Goal: Task Accomplishment & Management: Manage account settings

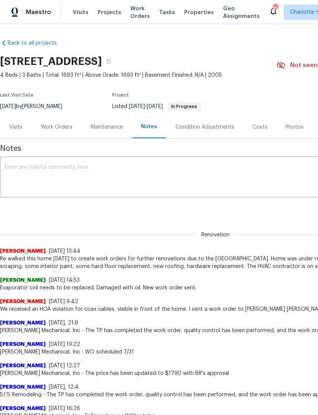
click at [64, 130] on div "Work Orders" at bounding box center [57, 127] width 32 height 8
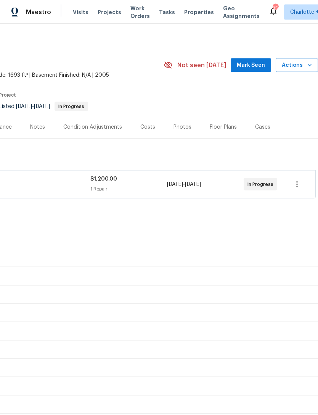
scroll to position [0, 113]
click at [255, 61] on span "Mark Seen" at bounding box center [251, 66] width 28 height 10
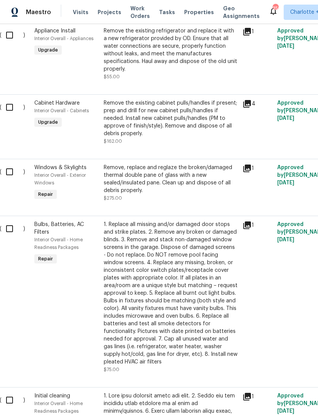
scroll to position [655, 10]
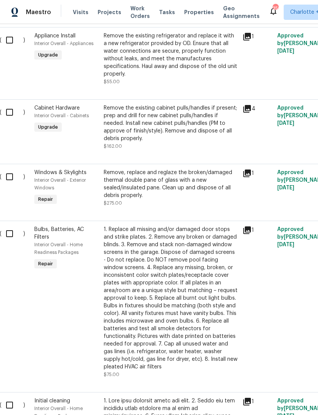
click at [154, 178] on div "Remove, replace and reglaze the broken/damaged thermal double pane of glass wit…" at bounding box center [171, 184] width 134 height 31
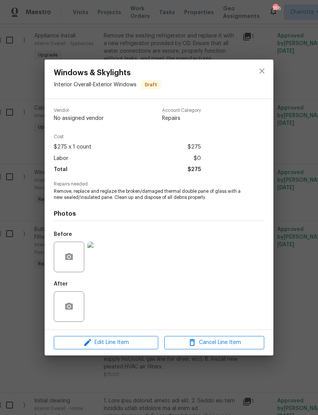
click at [286, 158] on div "Windows & Skylights Interior Overall - Exterior Windows Draft Vendor No assigne…" at bounding box center [159, 207] width 318 height 415
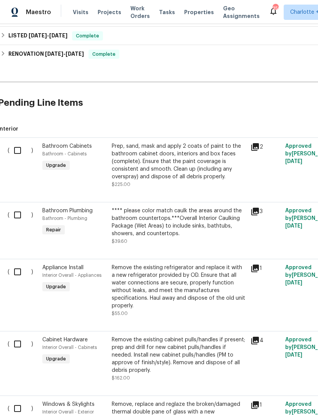
scroll to position [416, 3]
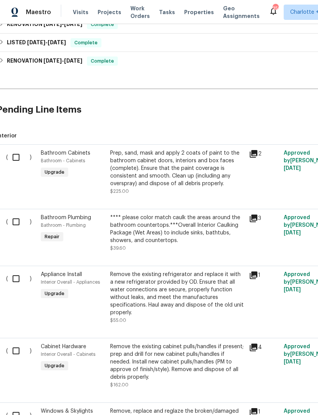
click at [196, 163] on div "Prep, sand, mask and apply 2 coats of paint to the bathroom cabinet doors, inte…" at bounding box center [177, 168] width 134 height 38
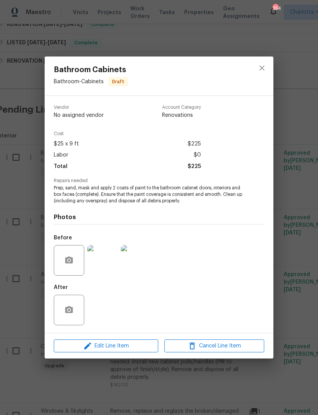
click at [291, 215] on div "Bathroom Cabinets Bathroom - Cabinets Draft Vendor No assigned vendor Account C…" at bounding box center [159, 207] width 318 height 415
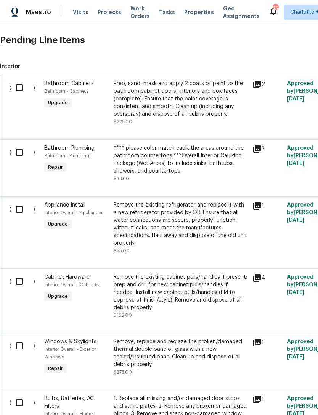
scroll to position [487, 0]
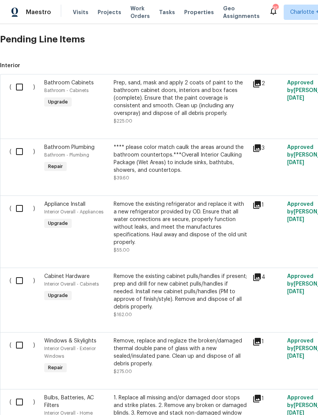
click at [199, 147] on div "**** please color match caulk the areas around the bathroom countertops.***Over…" at bounding box center [181, 158] width 134 height 31
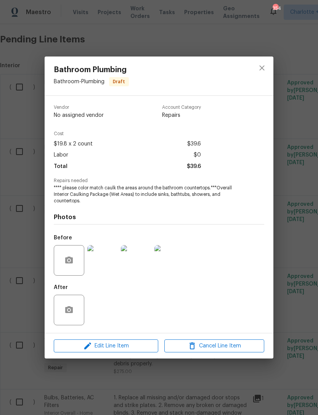
click at [260, 69] on icon "close" at bounding box center [261, 67] width 5 height 5
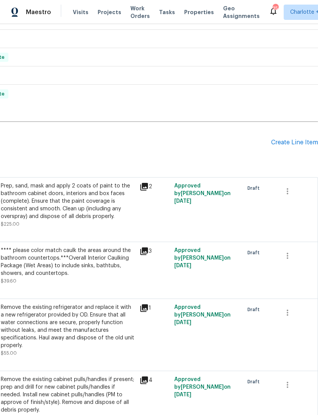
scroll to position [384, 113]
click at [288, 252] on icon "button" at bounding box center [288, 255] width 2 height 6
click at [288, 235] on li "Cancel" at bounding box center [292, 236] width 29 height 13
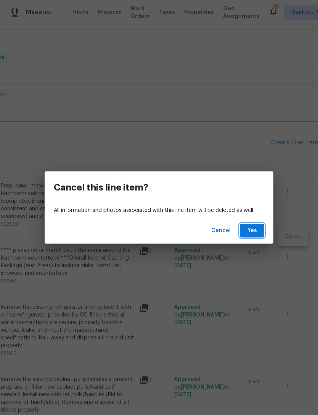
click at [251, 233] on span "Yes" at bounding box center [252, 231] width 12 height 10
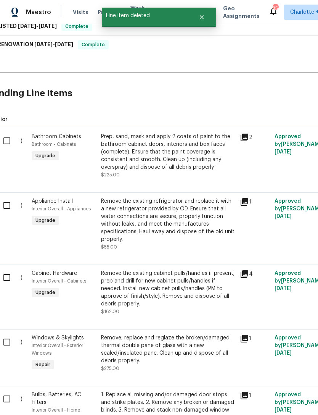
scroll to position [436, 13]
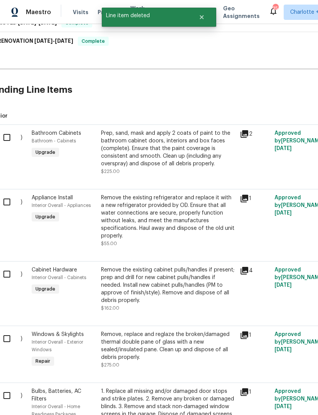
click at [218, 206] on div "Remove the existing refrigerator and replace it with a new refrigerator provide…" at bounding box center [168, 217] width 134 height 46
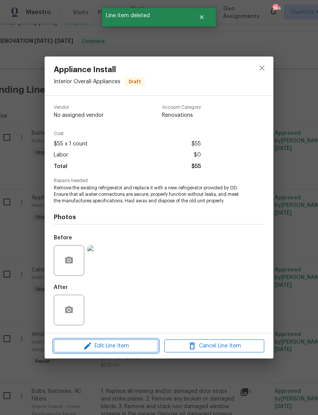
click at [132, 344] on span "Edit Line Item" at bounding box center [106, 346] width 100 height 10
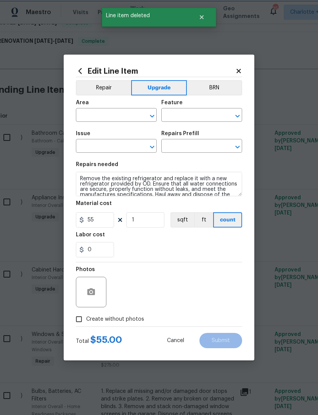
type input "Interior Overall"
type input "Appliances"
type input "Appliance Install"
type input "Remove & Replace Refrigerator With New $55.00"
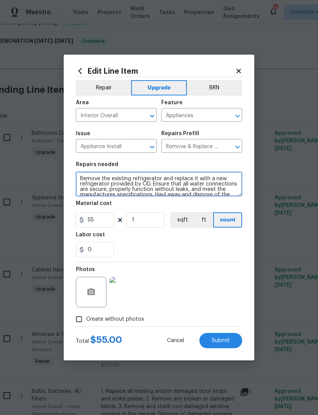
click at [150, 186] on textarea "Remove the existing refrigerator and replace it with a new refrigerator provide…" at bounding box center [159, 184] width 166 height 24
click at [203, 183] on textarea "Remove the existing refrigerator an Ensure that all water connections are secur…" at bounding box center [159, 184] width 166 height 24
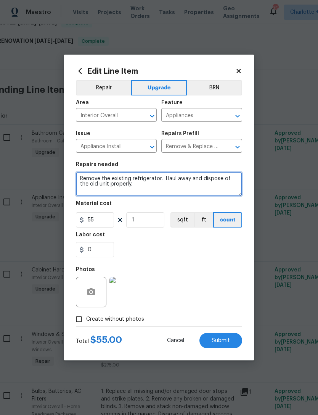
type textarea "Remove the existing refrigerator. Haul away and dispose of the old unit properl…"
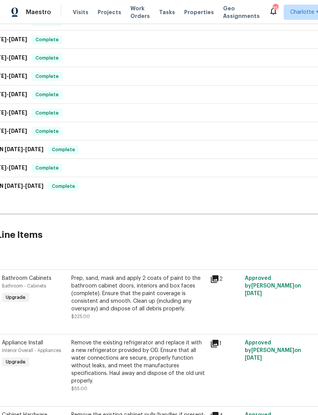
scroll to position [285, 44]
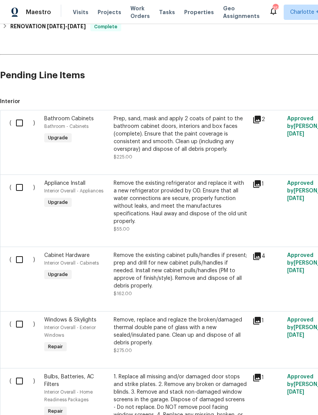
scroll to position [454, 0]
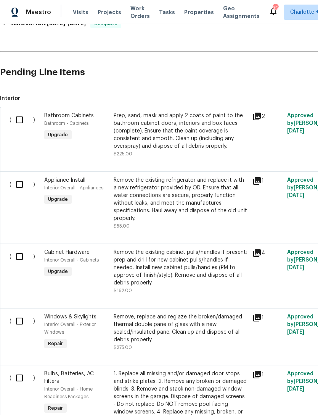
click at [179, 193] on div "Remove the existing refrigerator and replace it with a new refrigerator provide…" at bounding box center [181, 199] width 134 height 46
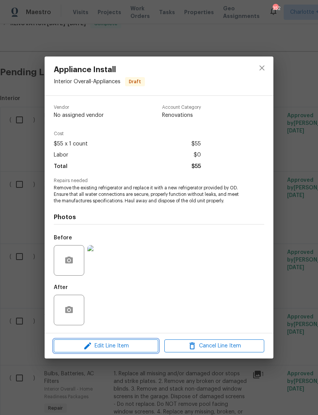
click at [127, 346] on span "Edit Line Item" at bounding box center [106, 346] width 100 height 10
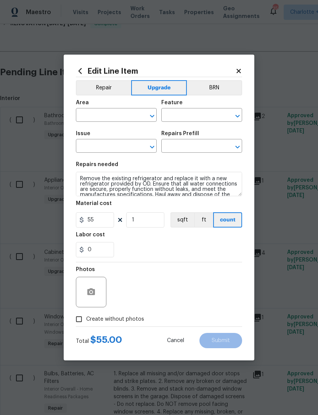
type input "Interior Overall"
type input "Appliances"
type input "Appliance Install"
type input "Remove & Replace Refrigerator With New $55.00"
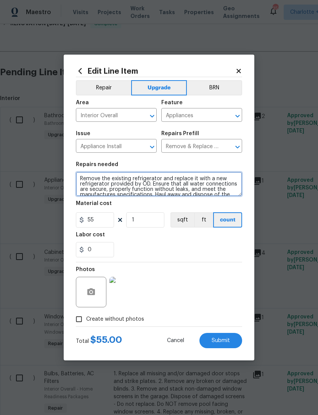
click at [156, 187] on textarea "Remove the existing refrigerator and replace it with a new refrigerator provide…" at bounding box center [159, 184] width 166 height 24
click at [157, 184] on textarea "Remove the existing refrigerator and replace it with a new refrigerator provide…" at bounding box center [159, 184] width 166 height 24
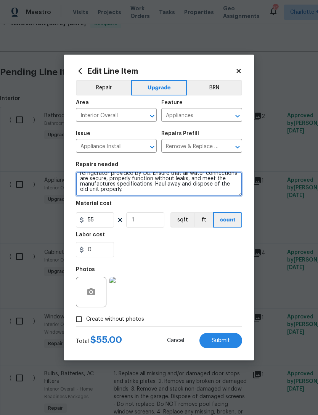
paste textarea "."
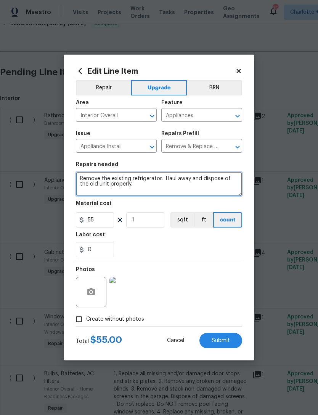
scroll to position [0, 0]
type textarea "Remove the existing refrigerator. Haul away and dispose of the old unit properl…"
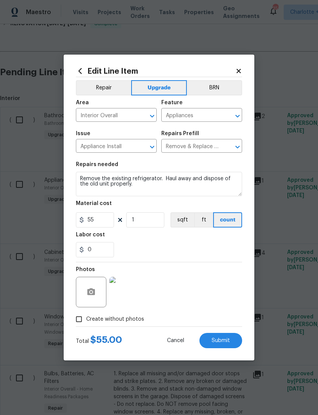
click at [204, 252] on div "0" at bounding box center [159, 249] width 166 height 15
click at [226, 339] on span "Submit" at bounding box center [221, 341] width 18 height 6
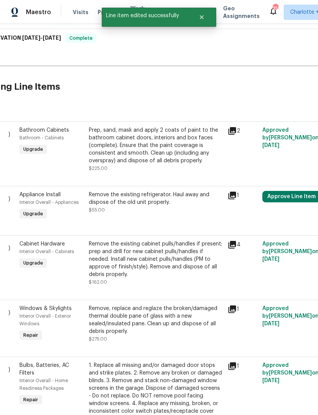
scroll to position [440, 25]
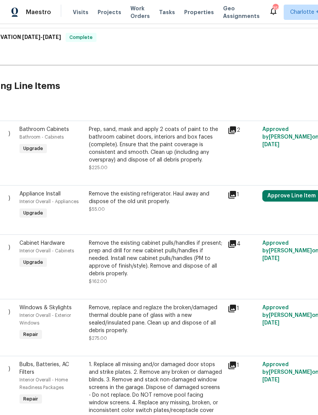
click at [301, 199] on button "Approve Line Item" at bounding box center [291, 195] width 58 height 11
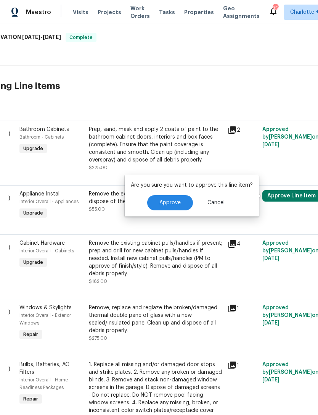
click at [175, 198] on button "Approve" at bounding box center [170, 202] width 46 height 15
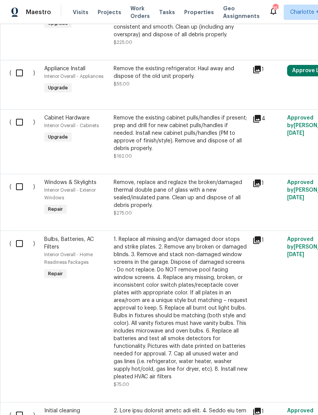
scroll to position [566, 0]
click at [127, 178] on div "Remove, replace and reglaze the broken/damaged thermal double pane of glass wit…" at bounding box center [181, 193] width 134 height 31
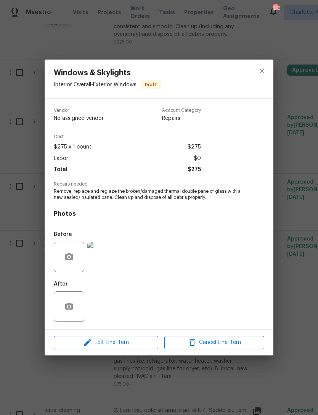
click at [104, 258] on img at bounding box center [102, 256] width 31 height 31
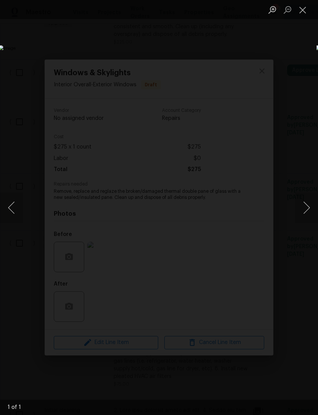
click at [306, 7] on button "Close lightbox" at bounding box center [302, 9] width 15 height 13
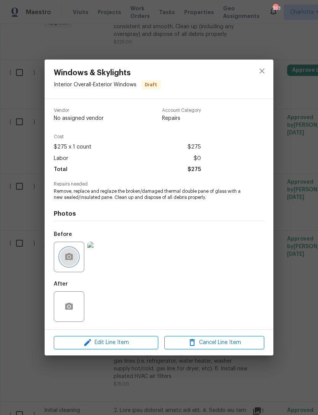
click at [63, 264] on button "button" at bounding box center [69, 257] width 18 height 18
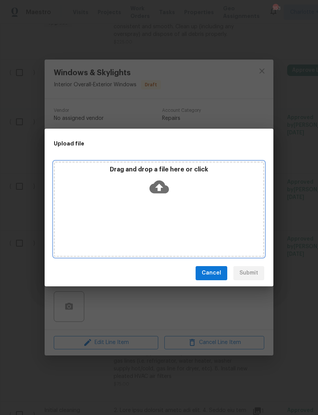
click at [163, 185] on icon at bounding box center [158, 186] width 19 height 13
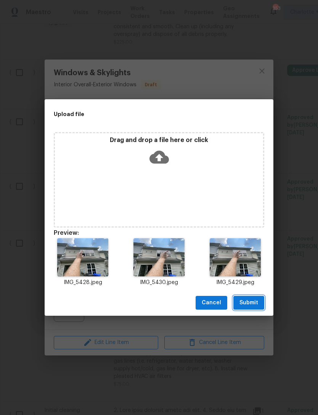
click at [254, 301] on span "Submit" at bounding box center [249, 303] width 19 height 10
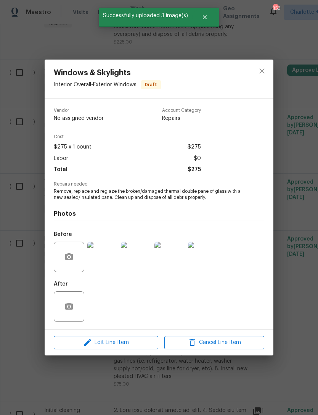
click at [201, 262] on img at bounding box center [203, 256] width 31 height 31
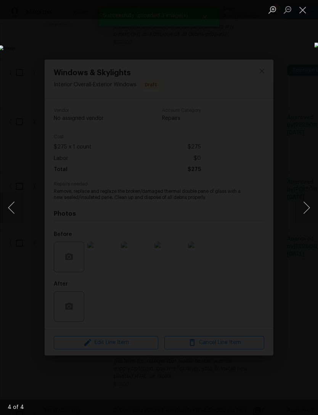
click at [299, 16] on button "Close lightbox" at bounding box center [302, 9] width 15 height 13
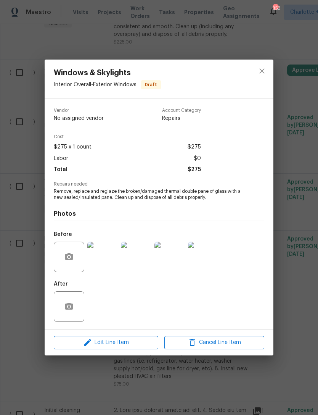
click at [208, 259] on img at bounding box center [203, 256] width 31 height 31
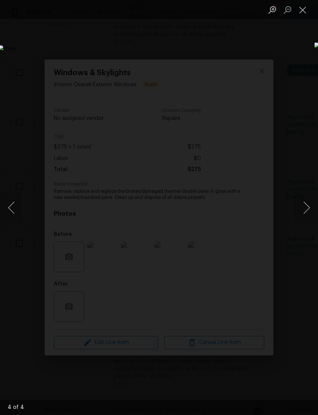
click at [247, 243] on img "Lightbox" at bounding box center [122, 207] width 249 height 324
click at [303, 14] on button "Close lightbox" at bounding box center [302, 9] width 15 height 13
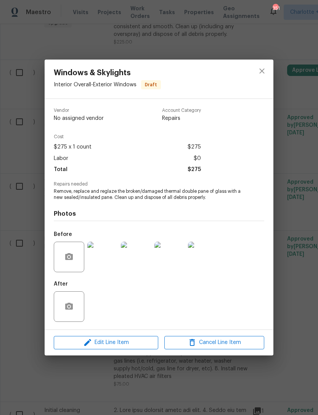
click at [209, 264] on img at bounding box center [203, 256] width 31 height 31
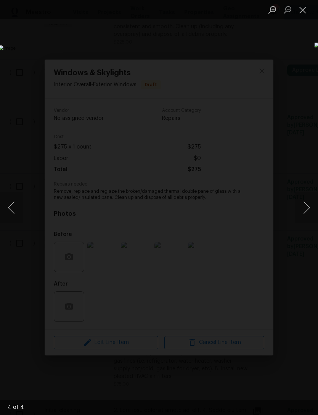
click at [307, 209] on button "Next image" at bounding box center [306, 207] width 23 height 31
click at [312, 218] on button "Next image" at bounding box center [306, 207] width 23 height 31
click at [310, 214] on button "Next image" at bounding box center [306, 207] width 23 height 31
click at [310, 212] on button "Next image" at bounding box center [306, 207] width 23 height 31
click at [301, 16] on button "Close lightbox" at bounding box center [302, 9] width 15 height 13
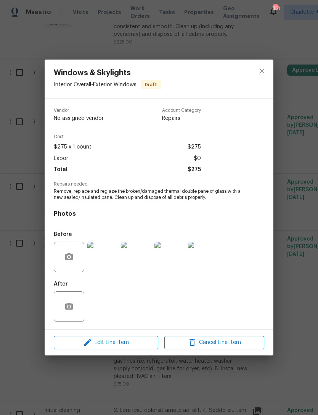
click at [209, 264] on img at bounding box center [203, 256] width 31 height 31
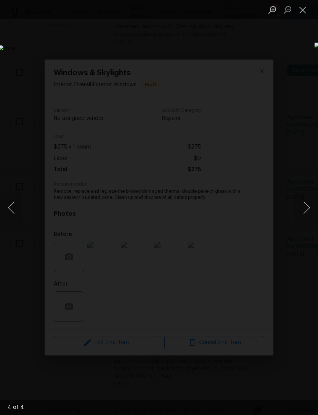
click at [208, 364] on img "Lightbox" at bounding box center [122, 207] width 249 height 324
click at [193, 347] on img "Lightbox" at bounding box center [122, 207] width 249 height 324
click at [307, 5] on button "Close lightbox" at bounding box center [302, 9] width 15 height 13
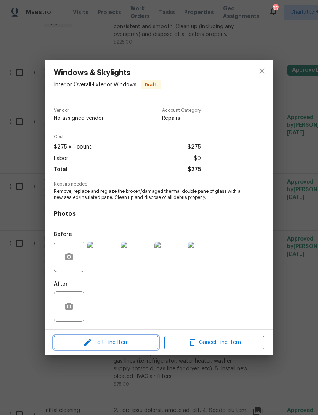
click at [127, 344] on span "Edit Line Item" at bounding box center [106, 343] width 100 height 10
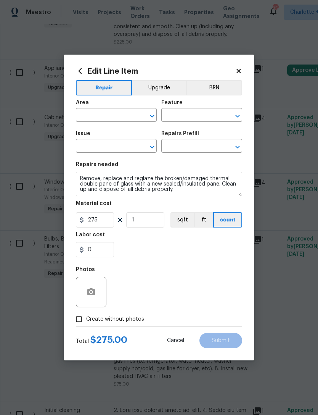
type input "Interior Overall"
type input "Exterior Windows"
type input "Windows & Skylights"
type input "Double Pane Replacement $126.65"
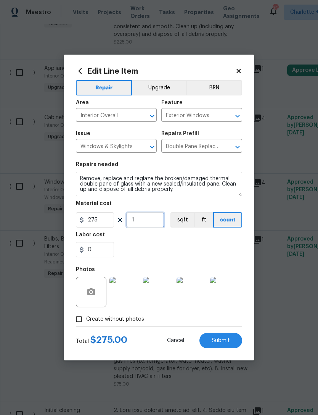
click at [154, 223] on input "1" at bounding box center [145, 219] width 38 height 15
type input "6"
click at [183, 240] on div "Labor cost" at bounding box center [159, 237] width 166 height 10
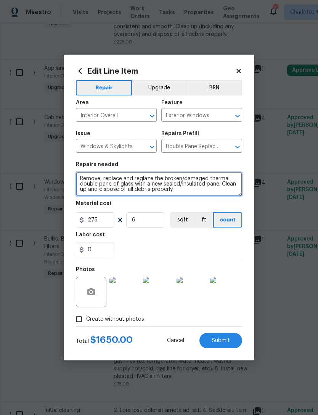
click at [187, 190] on textarea "Remove, replace and reglaze the broken/damaged thermal double pane of glass wit…" at bounding box center [159, 184] width 166 height 24
type textarea "Remove, replace and reglaze the broken/damaged thermal double pane of glass wit…"
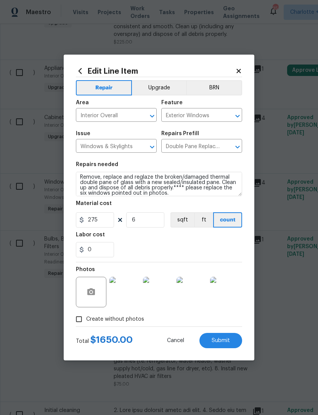
click at [220, 339] on span "Submit" at bounding box center [221, 341] width 18 height 6
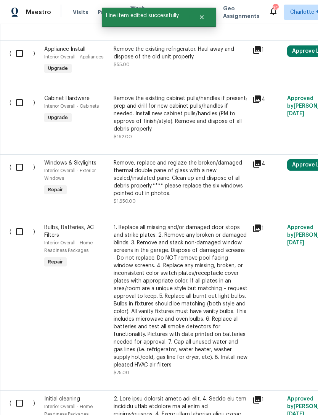
scroll to position [585, 0]
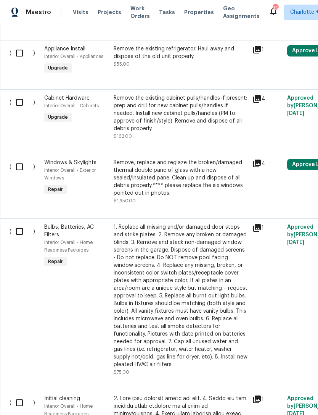
click at [165, 273] on div "1. Replace all missing and/or damaged door stops and strike plates. 2. Remove a…" at bounding box center [181, 295] width 134 height 145
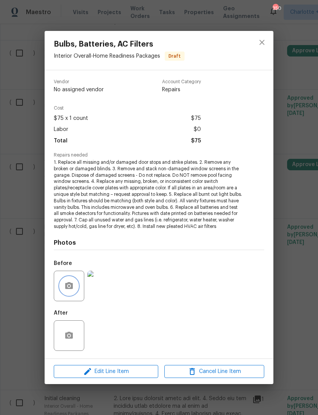
click at [70, 286] on icon "button" at bounding box center [68, 285] width 9 height 9
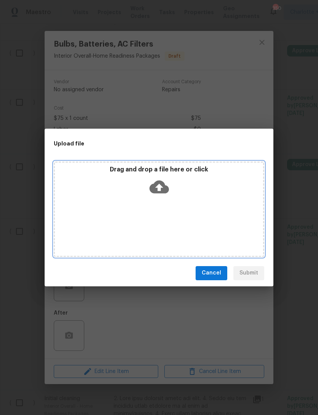
click at [161, 185] on icon at bounding box center [158, 186] width 19 height 13
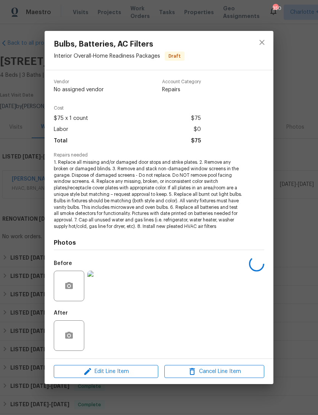
scroll to position [585, 0]
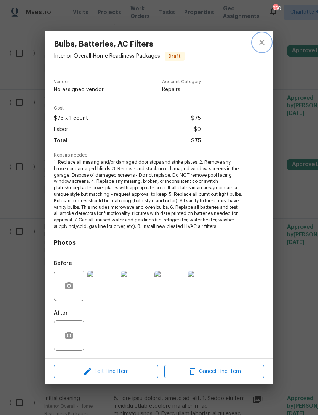
click at [263, 46] on icon "close" at bounding box center [261, 42] width 9 height 9
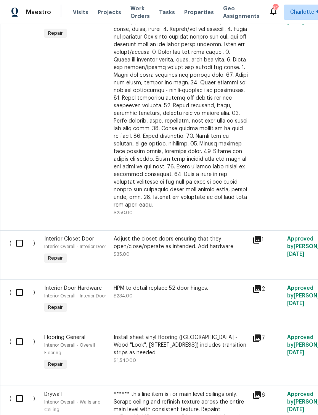
scroll to position [977, 0]
click at [186, 235] on div "Adjust the closet doors ensuring that they open/close/operate as intended. Add …" at bounding box center [181, 246] width 134 height 23
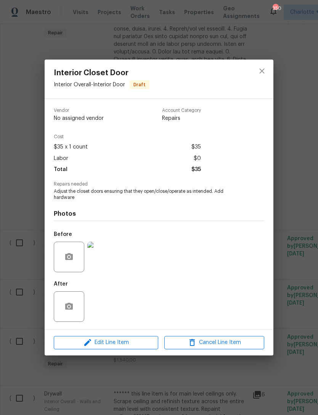
click at [289, 238] on div "Interior Closet Door Interior Overall - Interior Door Draft Vendor No assigned …" at bounding box center [159, 207] width 318 height 415
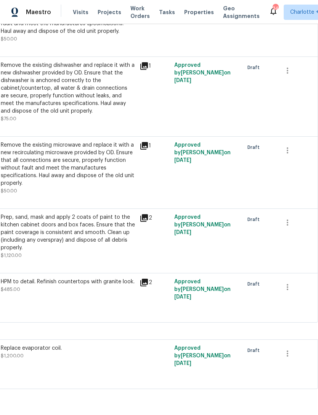
scroll to position [1457, 113]
click at [289, 349] on icon "button" at bounding box center [287, 353] width 9 height 9
click at [294, 329] on li "Cancel" at bounding box center [292, 327] width 29 height 13
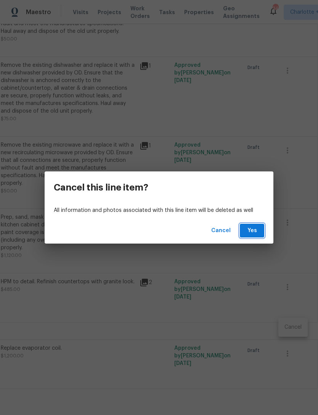
click at [250, 234] on span "Yes" at bounding box center [252, 231] width 12 height 10
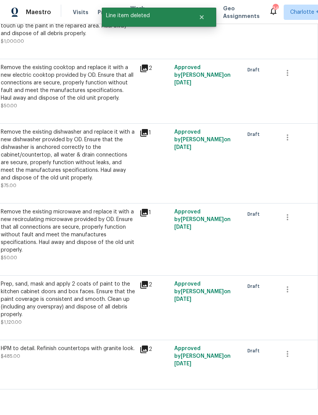
scroll to position [1390, 113]
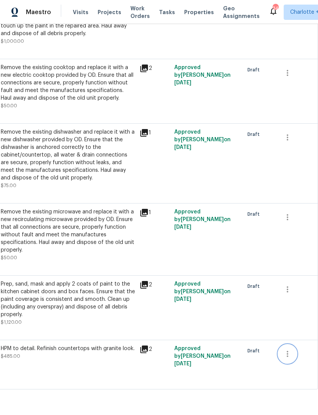
click at [289, 349] on icon "button" at bounding box center [287, 353] width 9 height 9
click at [292, 328] on li "Cancel" at bounding box center [292, 327] width 29 height 13
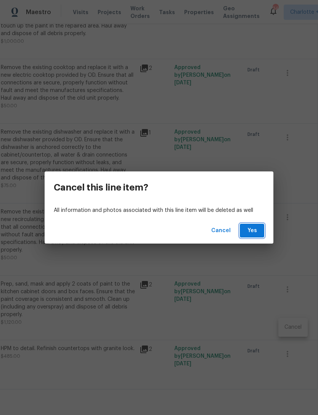
click at [256, 227] on span "Yes" at bounding box center [252, 231] width 12 height 10
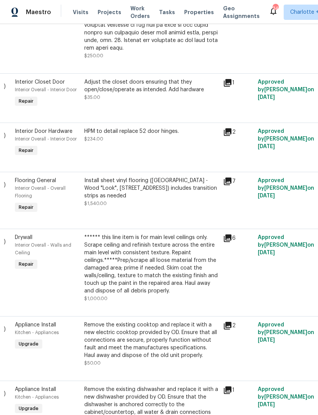
scroll to position [1132, 29]
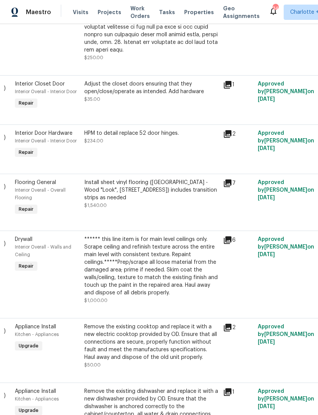
click at [161, 251] on div "****** this line item is for main level ceilings only. Scrape ceiling and refin…" at bounding box center [151, 265] width 134 height 61
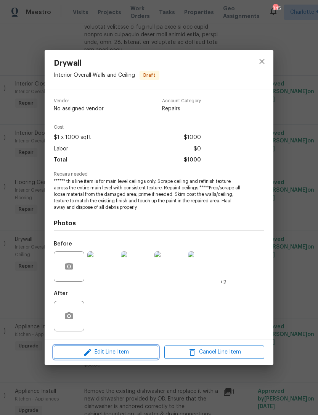
click at [117, 356] on span "Edit Line Item" at bounding box center [106, 352] width 100 height 10
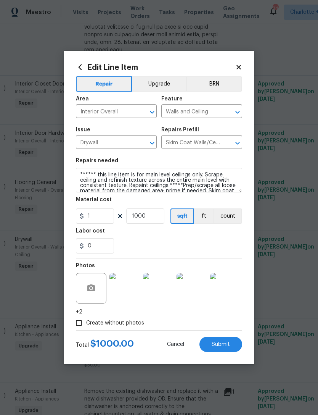
click at [296, 205] on body "Maestro Visits Projects Work Orders Tasks Properties Geo Assignments 345 Charlo…" at bounding box center [159, 207] width 318 height 415
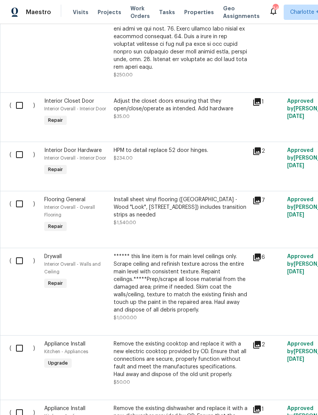
scroll to position [1114, 0]
click at [171, 259] on div "****** this line item is for main level ceilings only. Scrape ceiling and refin…" at bounding box center [181, 282] width 134 height 61
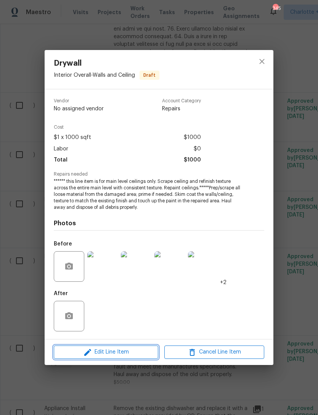
click at [134, 354] on span "Edit Line Item" at bounding box center [106, 352] width 100 height 10
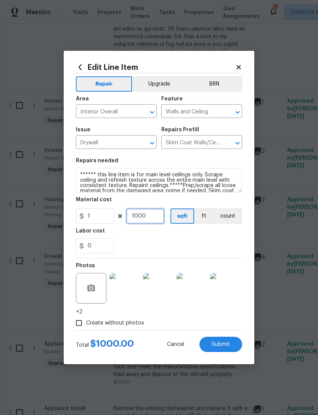
click at [154, 220] on input "1000" at bounding box center [145, 215] width 38 height 15
type input "1693"
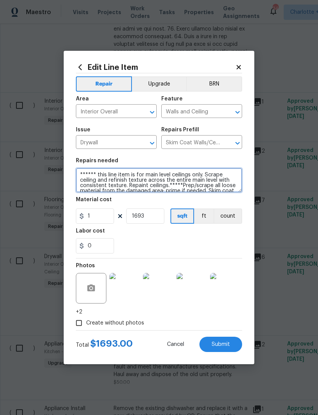
click at [203, 176] on textarea "****** this line item is for main level ceilings only. Scrape ceiling and refin…" at bounding box center [159, 180] width 166 height 24
click at [164, 173] on textarea "****** Scrape ceiling and refinish texture across the entire main level with co…" at bounding box center [159, 180] width 166 height 24
click at [108, 181] on textarea "****** Scrape ceiling and refinish to smooth texture across the entire main lev…" at bounding box center [159, 180] width 166 height 24
click at [149, 184] on textarea "****** Scrape ceiling and refinish to smooth texture across the entire main lev…" at bounding box center [159, 180] width 166 height 24
click at [124, 179] on textarea "****** Scrape ceiling and refinish to smooth texture across the entire main lev…" at bounding box center [159, 180] width 166 height 24
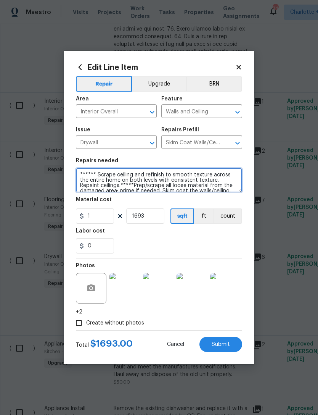
click at [191, 179] on textarea "****** Scrape ceiling and refinish to smooth texture across the entire home on …" at bounding box center [159, 180] width 166 height 24
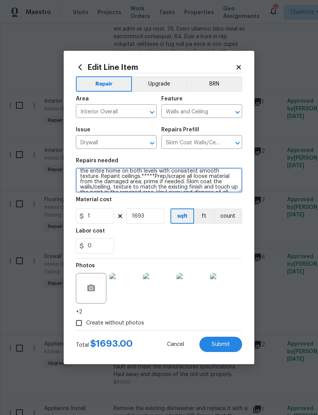
scroll to position [10, 0]
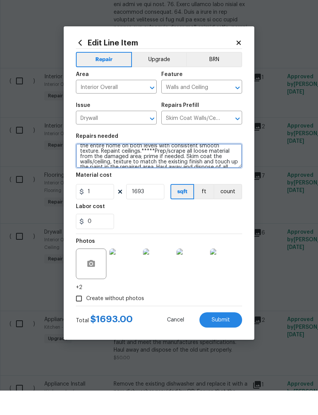
type textarea "****** Scrape ceiling and refinish to smooth texture across the entire home on …"
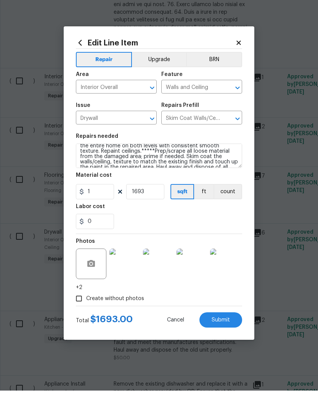
click at [161, 197] on div "Material cost" at bounding box center [159, 202] width 166 height 10
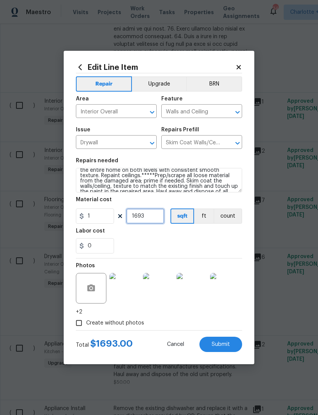
click at [156, 214] on input "1693" at bounding box center [145, 215] width 38 height 15
type input "2193"
click at [177, 241] on div "0" at bounding box center [159, 245] width 166 height 15
click at [217, 344] on span "Submit" at bounding box center [221, 344] width 18 height 6
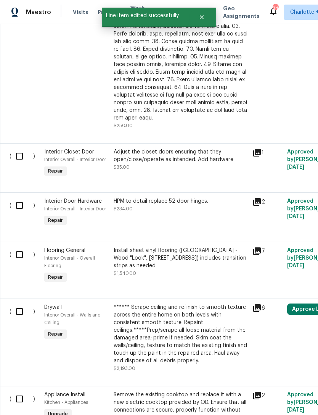
scroll to position [1063, 0]
click at [193, 247] on div "Install sheet vinyl flooring (Sugar Valley - Wood "Look", 565 Beacon Hill) incl…" at bounding box center [181, 262] width 134 height 31
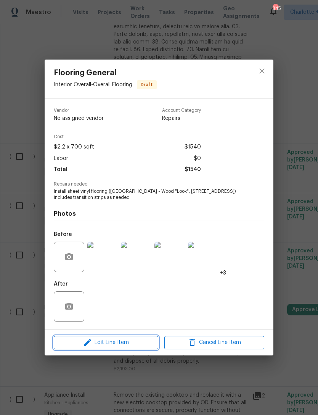
click at [136, 345] on span "Edit Line Item" at bounding box center [106, 343] width 100 height 10
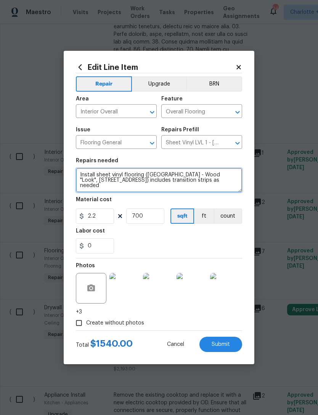
click at [78, 173] on textarea "Install sheet vinyl flooring (Sugar Valley - Wood "Look", 565 Beacon Hill) incl…" at bounding box center [159, 180] width 166 height 24
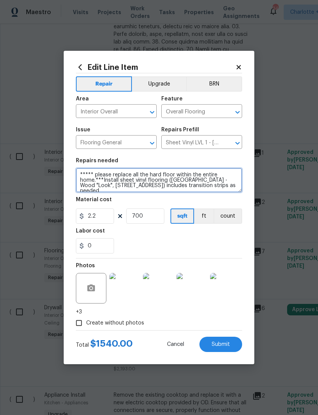
type textarea "***** please replace all the hard floor within the entire home.***Install sheet…"
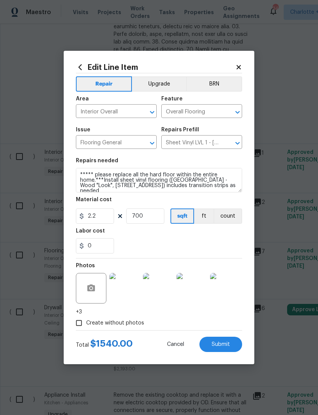
click at [182, 248] on div "0" at bounding box center [159, 245] width 166 height 15
click at [221, 344] on span "Submit" at bounding box center [221, 344] width 18 height 6
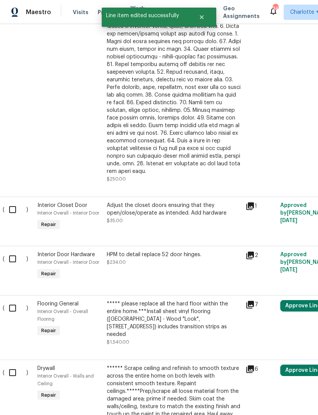
scroll to position [1010, 6]
click at [161, 248] on div "HPM to detail replace 52 door hinges. $234.00" at bounding box center [174, 265] width 139 height 35
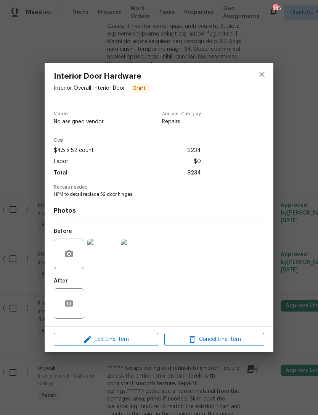
click at [296, 234] on div "Interior Door Hardware Interior Overall - Interior Door Draft Vendor No assigne…" at bounding box center [159, 207] width 318 height 415
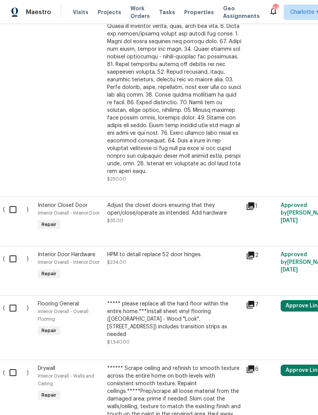
click at [153, 251] on div "HPM to detail replace 52 door hinges. $234.00" at bounding box center [174, 258] width 134 height 15
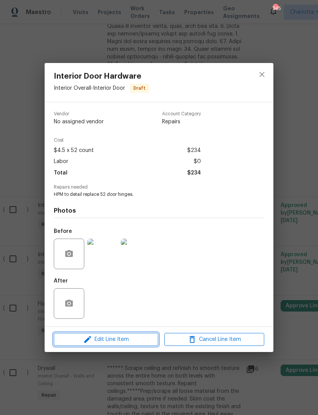
click at [128, 341] on span "Edit Line Item" at bounding box center [106, 339] width 100 height 10
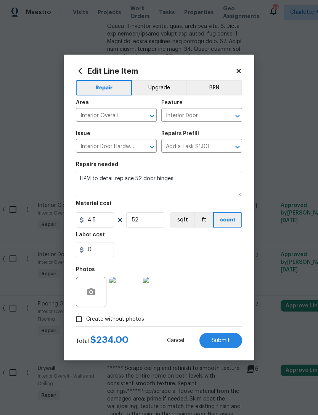
click at [277, 210] on body "Maestro Visits Projects Work Orders Tasks Properties Geo Assignments 345 Charlo…" at bounding box center [159, 207] width 318 height 415
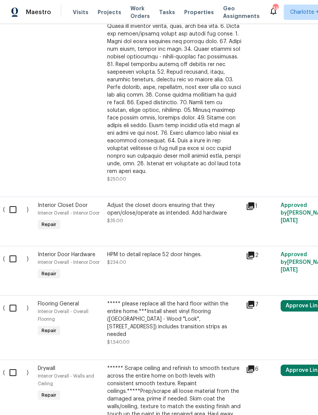
click at [175, 251] on div "HPM to detail replace 52 door hinges. $234.00" at bounding box center [174, 258] width 134 height 15
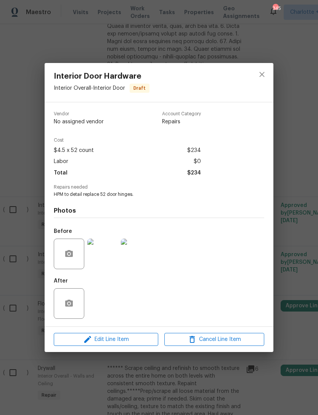
click at [293, 212] on div "Interior Door Hardware Interior Overall - Interior Door Draft Vendor No assigne…" at bounding box center [159, 207] width 318 height 415
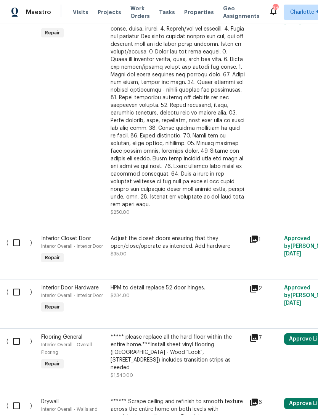
scroll to position [974, 4]
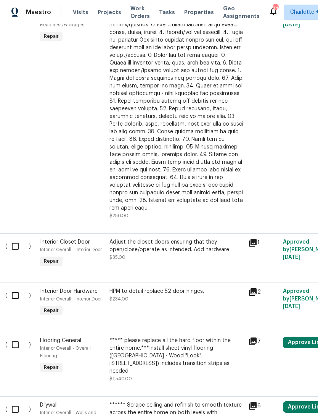
click at [141, 287] on div "HPM to detail replace 52 door hinges. $234.00" at bounding box center [176, 294] width 134 height 15
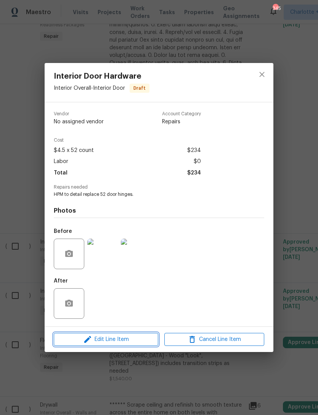
click at [119, 336] on span "Edit Line Item" at bounding box center [106, 339] width 100 height 10
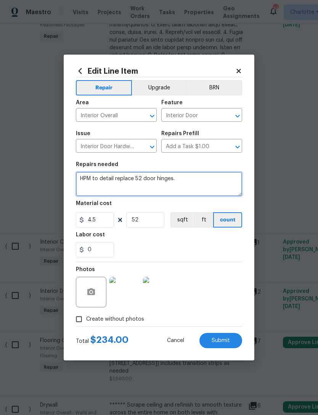
click at [183, 185] on textarea "HPM to detail replace 52 door hinges." at bounding box center [159, 184] width 166 height 24
click at [229, 185] on textarea "HPM to detail replace 52 door hinges and all interior door knobs, and strikers …" at bounding box center [159, 184] width 166 height 24
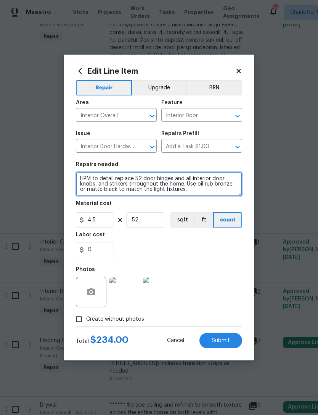
click at [144, 179] on textarea "HPM to detail replace 52 door hinges and all interior door knobs, and strikers …" at bounding box center [159, 184] width 166 height 24
type textarea "HPM to detail replace all door hinges and all interior door knobs, and strikers…"
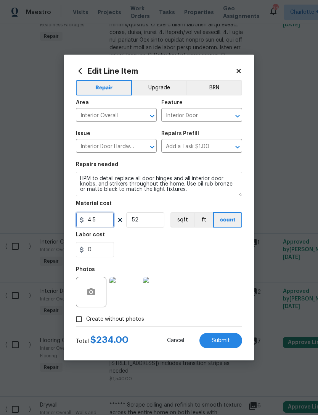
click at [98, 225] on input "4.5" at bounding box center [95, 219] width 38 height 15
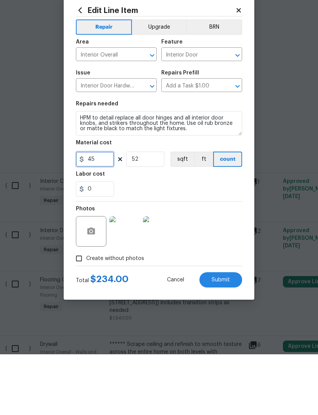
type input "45"
click at [142, 212] on input "52" at bounding box center [145, 219] width 38 height 15
type input "15"
click at [215, 242] on div "0" at bounding box center [159, 249] width 166 height 15
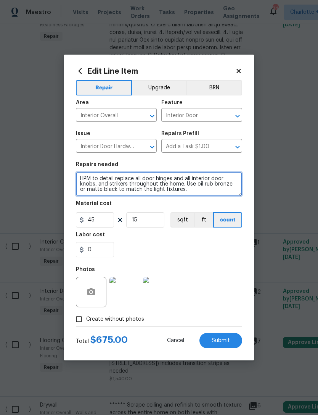
click at [98, 182] on textarea "HPM to detail replace all door hinges and all interior door knobs, and strikers…" at bounding box center [159, 184] width 166 height 24
type textarea "HPM to detail replace all door hinges and all interior door knobs and strikers …"
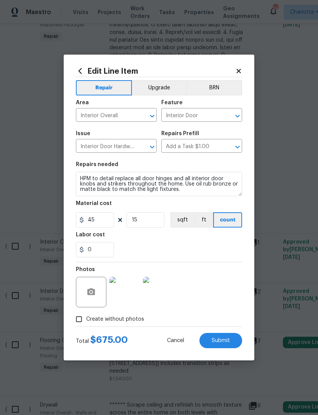
click at [228, 252] on div "0" at bounding box center [159, 249] width 166 height 15
click at [222, 338] on span "Submit" at bounding box center [221, 341] width 18 height 6
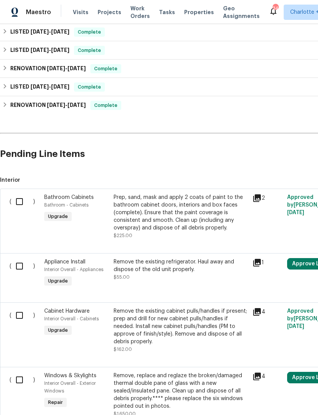
scroll to position [371, 0]
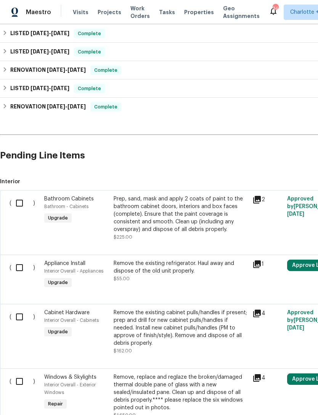
click at [198, 309] on div "Remove the existing cabinet pulls/handles if present; prep and drill for new ca…" at bounding box center [181, 328] width 134 height 38
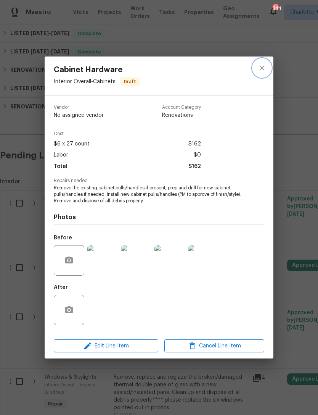
click at [261, 69] on icon "close" at bounding box center [261, 67] width 9 height 9
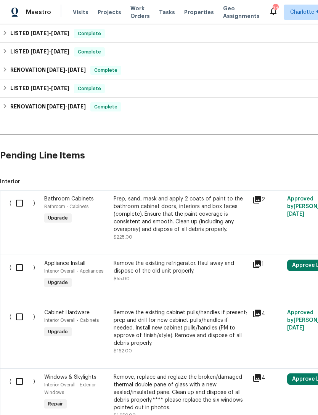
click at [207, 203] on div "Prep, sand, mask and apply 2 coats of paint to the bathroom cabinet doors, inte…" at bounding box center [181, 214] width 134 height 38
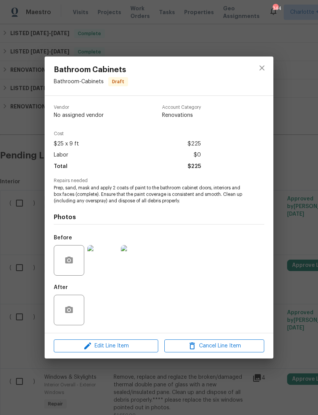
click at [294, 208] on div "Bathroom Cabinets Bathroom - Cabinets Draft Vendor No assigned vendor Account C…" at bounding box center [159, 207] width 318 height 415
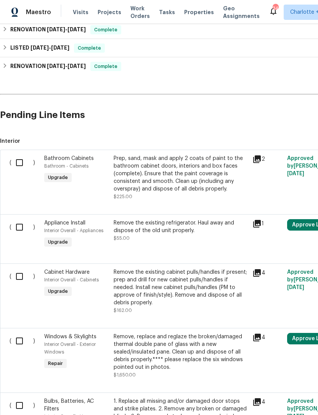
scroll to position [410, 0]
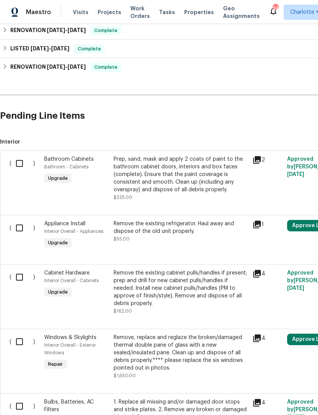
click at [150, 156] on div "Prep, sand, mask and apply 2 coats of paint to the bathroom cabinet doors, inte…" at bounding box center [181, 174] width 134 height 38
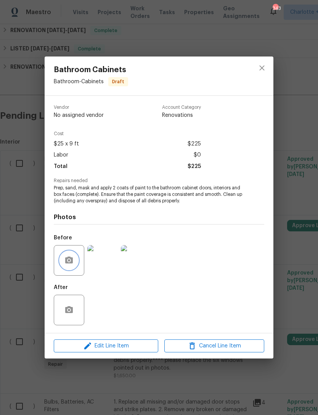
click at [72, 267] on button "button" at bounding box center [69, 260] width 18 height 18
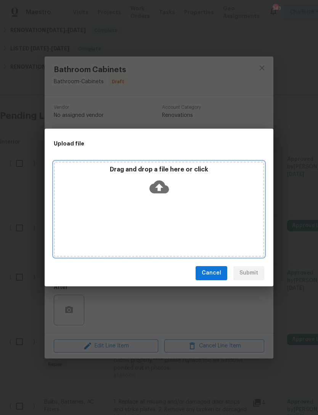
click at [162, 190] on icon at bounding box center [158, 186] width 19 height 13
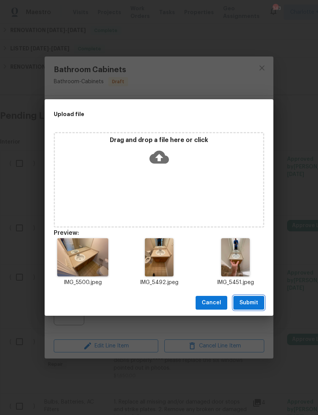
click at [250, 302] on span "Submit" at bounding box center [249, 303] width 19 height 10
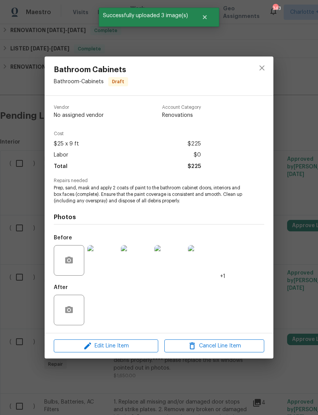
click at [201, 313] on div "After" at bounding box center [159, 305] width 211 height 50
click at [261, 69] on icon "close" at bounding box center [261, 67] width 9 height 9
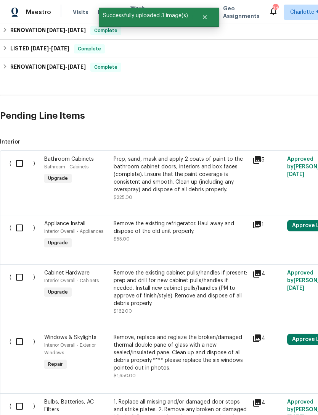
click at [166, 158] on div "Prep, sand, mask and apply 2 coats of paint to the bathroom cabinet doors, inte…" at bounding box center [181, 174] width 134 height 38
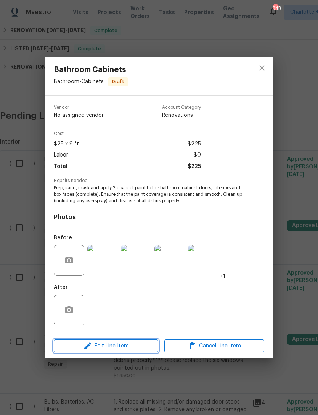
click at [114, 346] on span "Edit Line Item" at bounding box center [106, 346] width 100 height 10
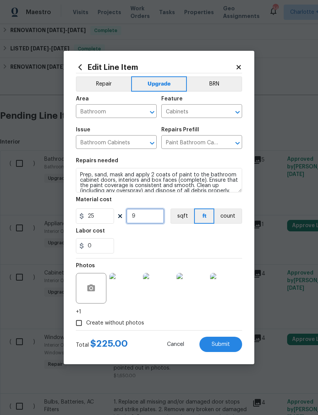
click at [144, 219] on input "9" at bounding box center [145, 215] width 38 height 15
type input "11"
click at [158, 250] on div "0" at bounding box center [159, 245] width 166 height 15
click at [199, 245] on div "0" at bounding box center [159, 245] width 166 height 15
click at [103, 218] on input "25" at bounding box center [95, 215] width 38 height 15
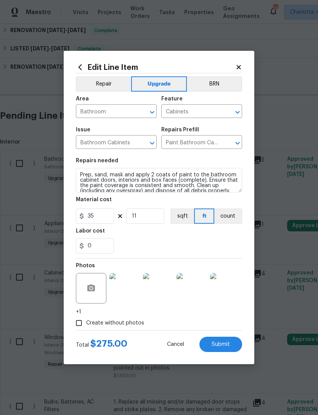
click at [166, 241] on div "0" at bounding box center [159, 245] width 166 height 15
click at [105, 218] on input "35" at bounding box center [95, 215] width 38 height 15
type input "40"
click at [175, 249] on div "0" at bounding box center [159, 245] width 166 height 15
click at [222, 344] on span "Submit" at bounding box center [221, 344] width 18 height 6
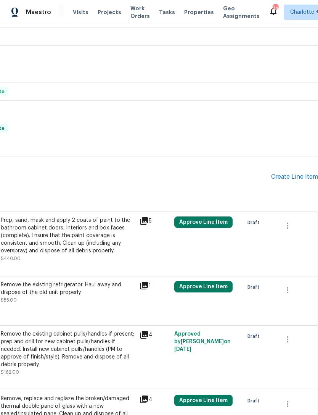
scroll to position [349, 113]
click at [300, 175] on div "Create Line Item" at bounding box center [294, 176] width 47 height 7
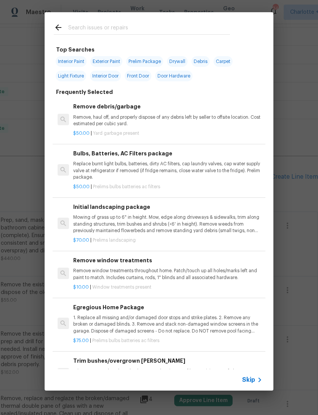
click at [139, 29] on input "text" at bounding box center [149, 28] width 162 height 11
type input "Tub"
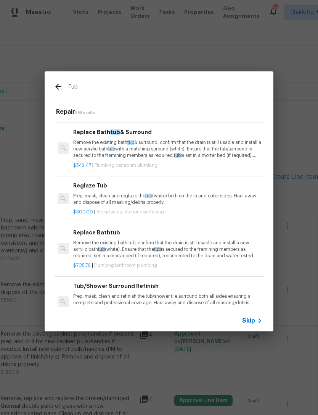
scroll to position [41, 0]
click at [119, 193] on p "Prep, mask, clean and reglaze the tub (white) both on the in and outer sides. H…" at bounding box center [167, 199] width 189 height 13
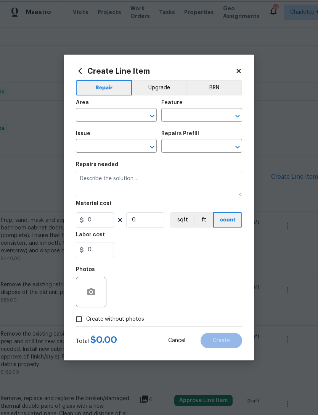
type input "Interior Resurfacing"
type textarea "Prep, mask, clean and reglaze the tub (white) both on the in and outer sides. H…"
type input "1"
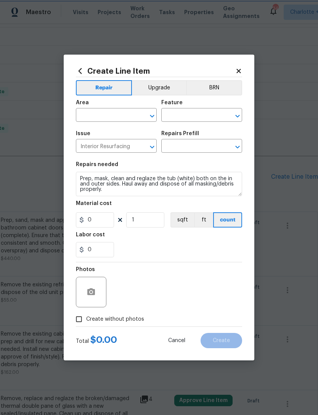
type input "Reglaze Tub $300.00"
type input "300"
click at [97, 293] on button "button" at bounding box center [91, 292] width 18 height 18
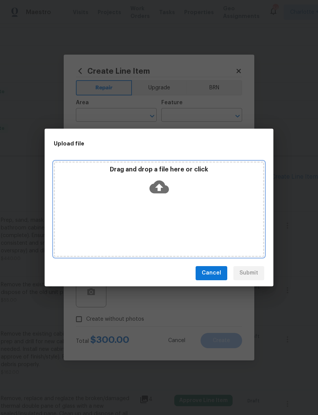
click at [166, 187] on icon at bounding box center [158, 186] width 19 height 13
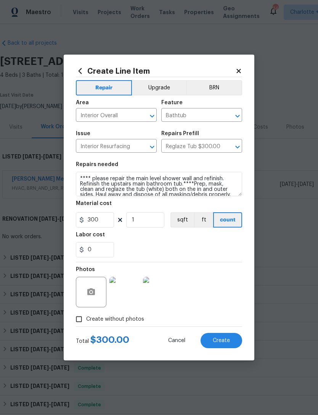
scroll to position [349, 113]
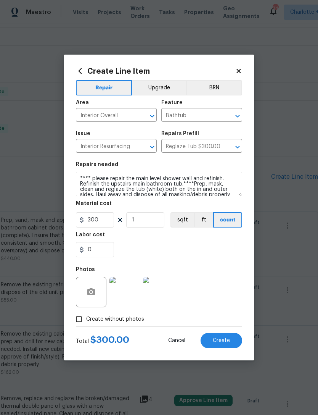
type textarea "**** please repair the main level shower wall and refinish. Refinish the upstai…"
click at [148, 217] on input "1" at bounding box center [145, 219] width 38 height 15
click at [169, 244] on div "0" at bounding box center [159, 249] width 166 height 15
click at [150, 221] on input "21" at bounding box center [145, 219] width 38 height 15
type input "2"
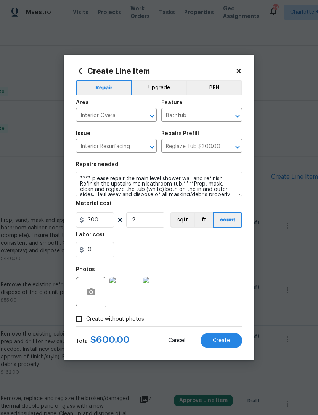
click at [198, 242] on div "Labor cost" at bounding box center [159, 237] width 166 height 10
click at [221, 340] on span "Create" at bounding box center [221, 341] width 17 height 6
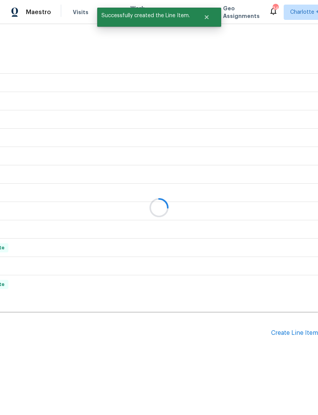
scroll to position [169, 113]
click at [292, 176] on div at bounding box center [159, 207] width 318 height 415
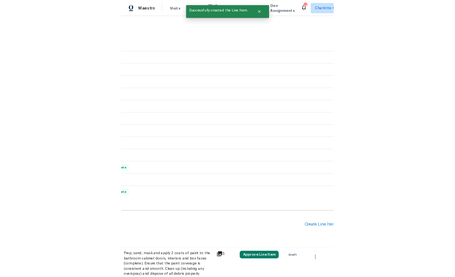
scroll to position [242, 102]
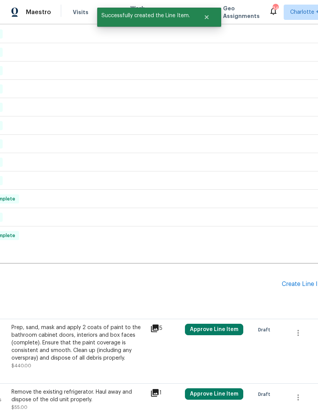
click at [297, 285] on div "Create Line Item" at bounding box center [305, 283] width 47 height 7
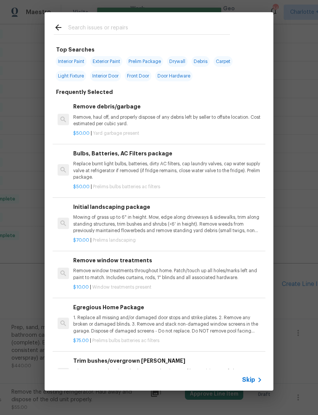
click at [141, 30] on input "text" at bounding box center [149, 28] width 162 height 11
type input "Paint"
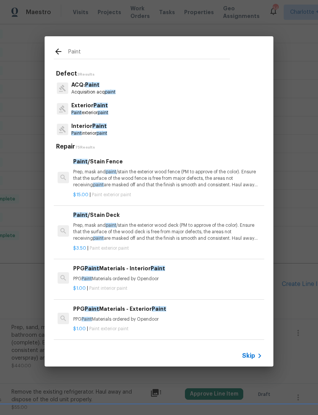
click at [107, 132] on span "paint" at bounding box center [101, 133] width 11 height 5
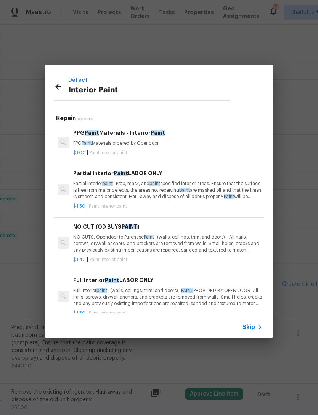
click at [138, 190] on p "Partial Interior paint - Prep, mask, and paint specified interior areas. Ensure…" at bounding box center [167, 189] width 189 height 19
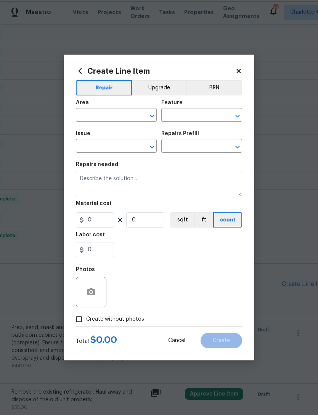
type input "Overall Paint"
type input "Interior Paint"
type input "Partial Interior Paint LABOR ONLY $1.50"
type textarea "Partial Interior paint - Prep, mask, and paint specified interior areas. Ensure…"
type input "1.5"
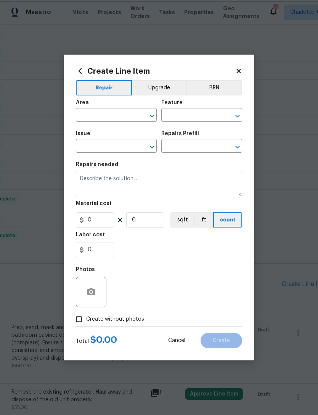
type input "1"
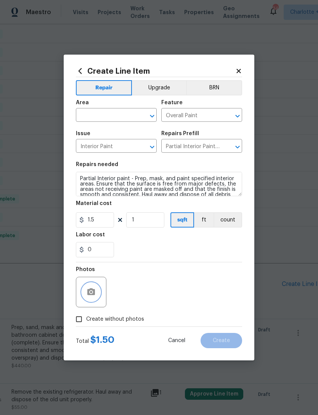
click at [93, 291] on icon "button" at bounding box center [91, 291] width 8 height 7
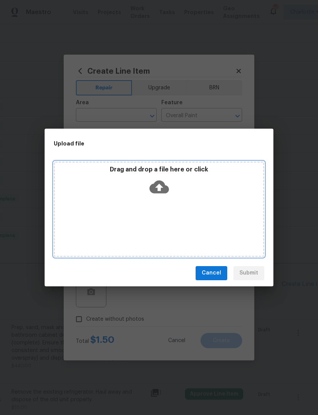
click at [164, 184] on icon at bounding box center [158, 186] width 19 height 13
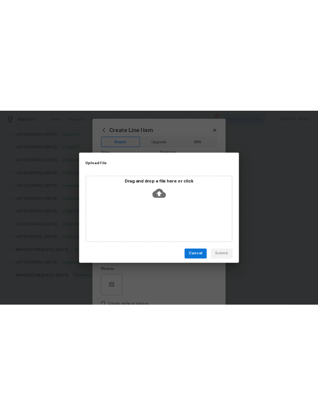
scroll to position [242, 0]
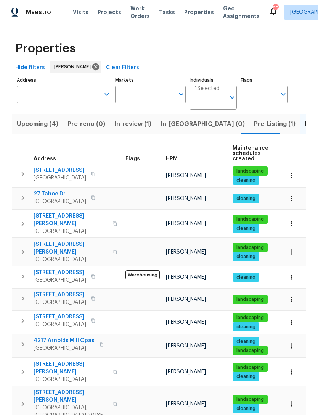
scroll to position [24, 0]
click at [59, 85] on input "Address" at bounding box center [58, 94] width 83 height 18
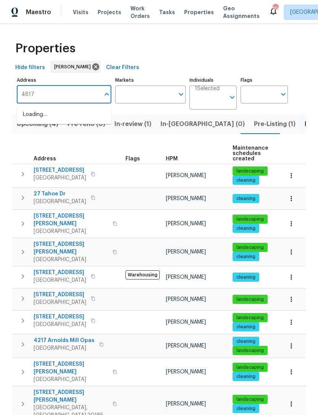
type input "4817"
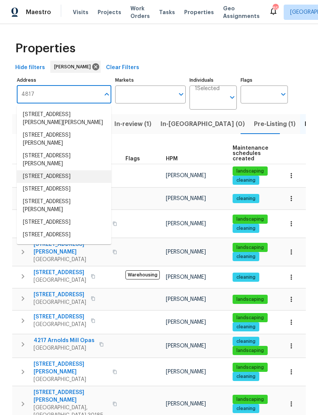
click at [82, 170] on li "[STREET_ADDRESS]" at bounding box center [64, 176] width 95 height 13
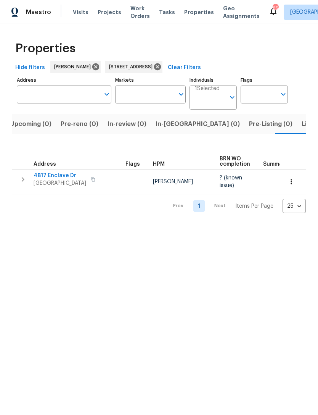
scroll to position [0, 12]
click at [22, 181] on icon "button" at bounding box center [22, 179] width 9 height 9
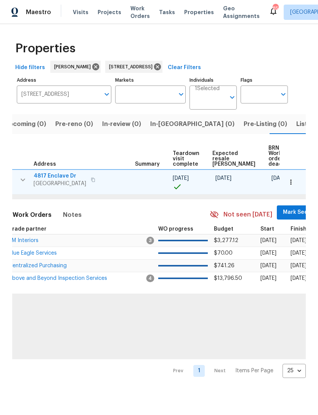
scroll to position [0, 128]
click at [284, 213] on span "Mark Seen" at bounding box center [298, 212] width 28 height 10
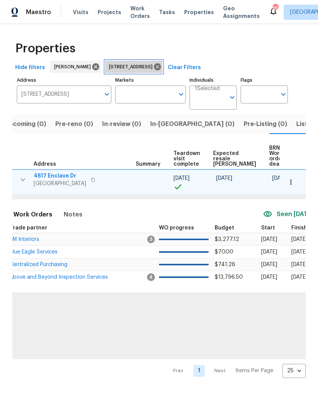
click at [161, 66] on icon at bounding box center [157, 66] width 7 height 7
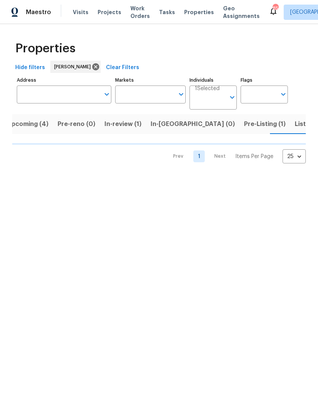
scroll to position [0, 12]
click at [47, 95] on input "Address" at bounding box center [58, 94] width 83 height 18
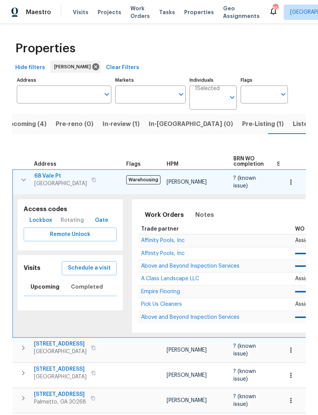
click at [72, 93] on input "Address" at bounding box center [58, 94] width 83 height 18
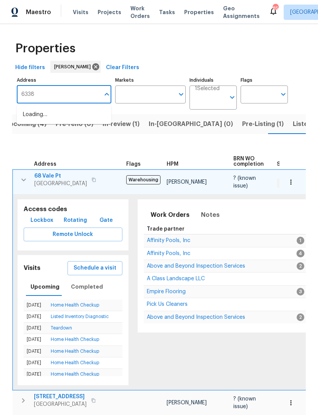
type input "6338"
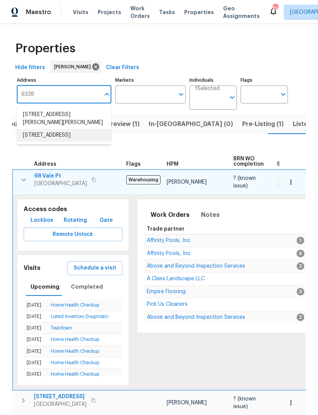
click at [61, 139] on li "[STREET_ADDRESS]" at bounding box center [64, 135] width 95 height 13
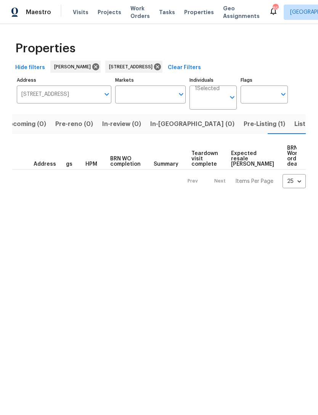
scroll to position [0, 9]
click at [244, 125] on span "Pre-Listing (1)" at bounding box center [265, 124] width 42 height 11
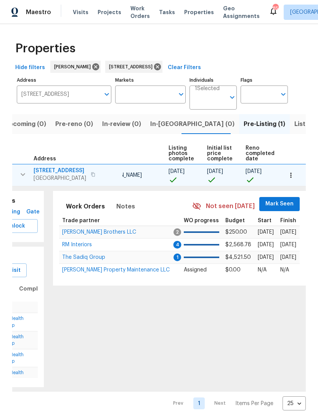
scroll to position [0, 51]
click at [277, 205] on span "Mark Seen" at bounding box center [280, 204] width 28 height 10
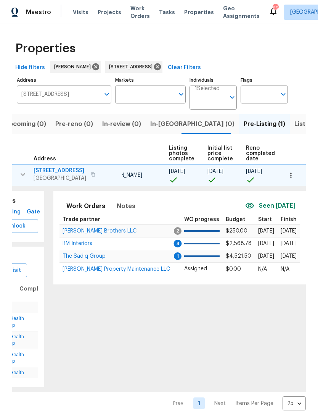
click at [291, 175] on icon "button" at bounding box center [291, 175] width 8 height 8
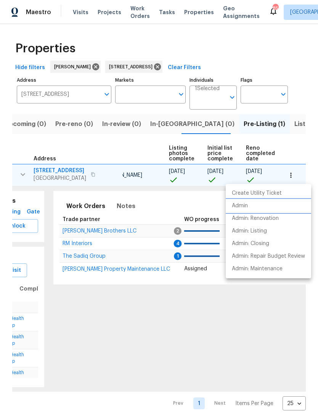
click at [249, 207] on li "Admin" at bounding box center [268, 205] width 85 height 13
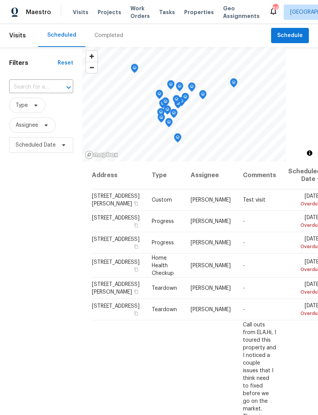
click at [36, 87] on input "text" at bounding box center [30, 87] width 43 height 12
type input "4817"
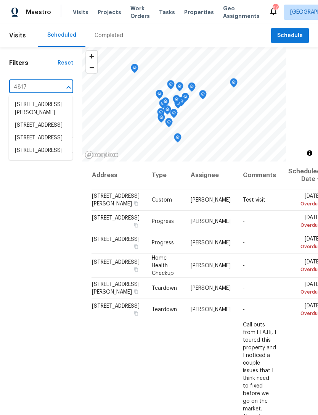
click at [43, 157] on li "[STREET_ADDRESS]" at bounding box center [41, 150] width 64 height 13
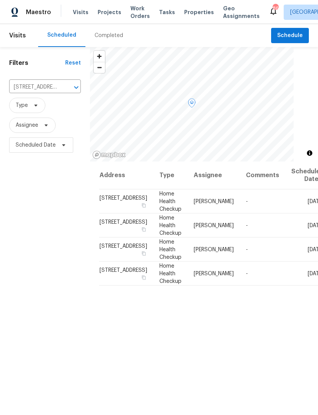
click at [0, 0] on icon at bounding box center [0, 0] width 0 height 0
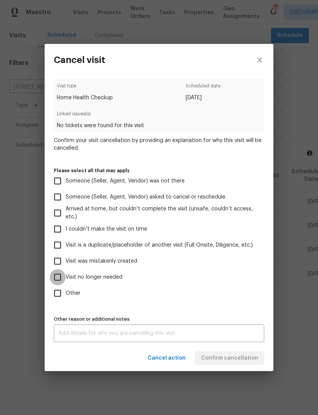
click at [64, 275] on input "Visit no longer needed" at bounding box center [58, 277] width 16 height 16
checkbox input "true"
click at [138, 336] on textarea at bounding box center [158, 332] width 201 height 5
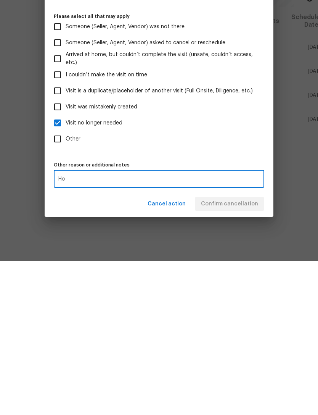
scroll to position [24, 0]
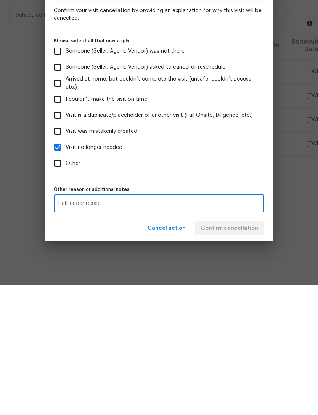
click at [68, 330] on textarea "Half under resale" at bounding box center [158, 332] width 201 height 5
click at [79, 330] on textarea "House under resale" at bounding box center [158, 332] width 201 height 5
click at [88, 330] on textarea "House under resale" at bounding box center [158, 332] width 201 height 5
type textarea "House under resale"
click at [89, 324] on div "House under resale x Other reason or additional notes" at bounding box center [159, 333] width 211 height 18
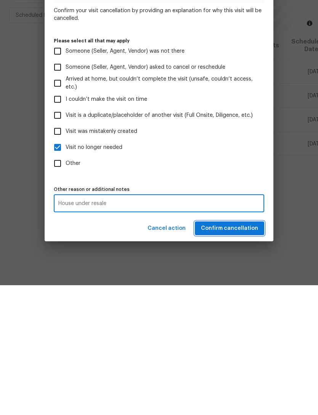
click at [238, 353] on span "Confirm cancellation" at bounding box center [229, 358] width 57 height 10
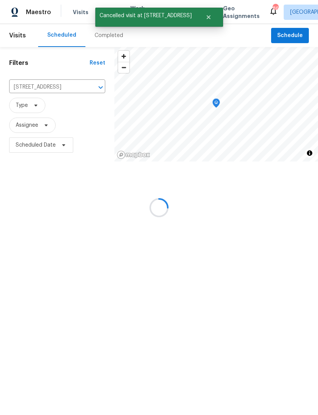
scroll to position [0, 0]
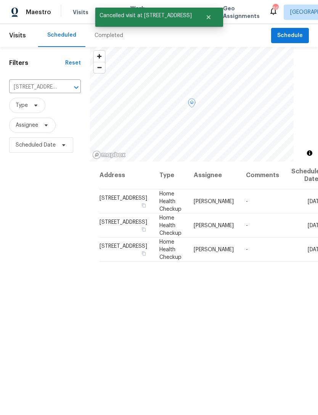
click at [0, 0] on icon at bounding box center [0, 0] width 0 height 0
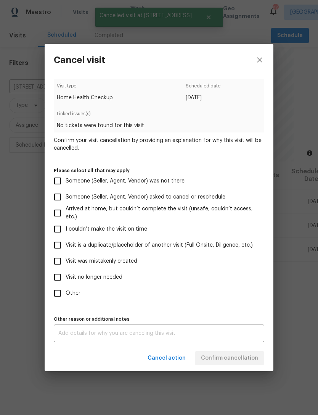
click at [65, 271] on input "Visit no longer needed" at bounding box center [58, 277] width 16 height 16
checkbox input "true"
click at [123, 331] on textarea at bounding box center [158, 332] width 201 height 5
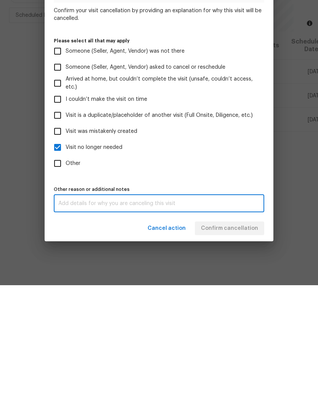
click at [101, 330] on textarea at bounding box center [158, 332] width 201 height 5
paste textarea "House under resale"
type textarea "House under resale"
click at [241, 345] on div "Cancel action Confirm cancellation" at bounding box center [159, 358] width 229 height 26
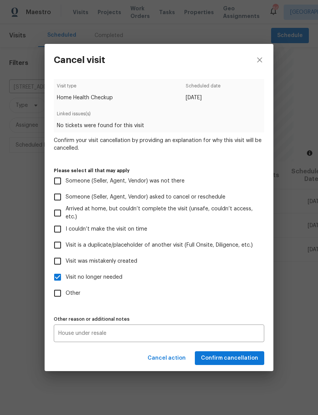
click at [183, 333] on textarea "House under resale" at bounding box center [158, 332] width 201 height 5
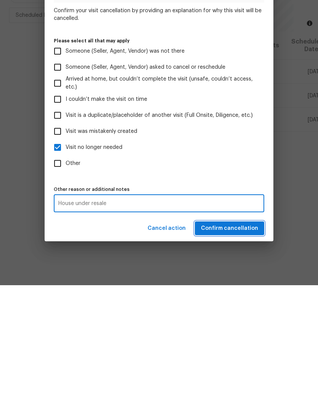
click at [233, 353] on span "Confirm cancellation" at bounding box center [229, 358] width 57 height 10
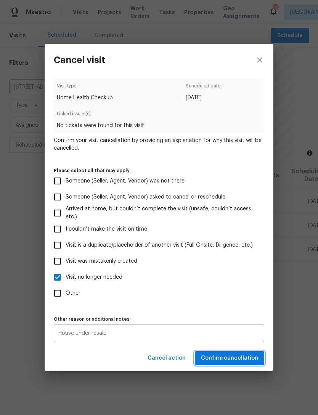
scroll to position [0, 0]
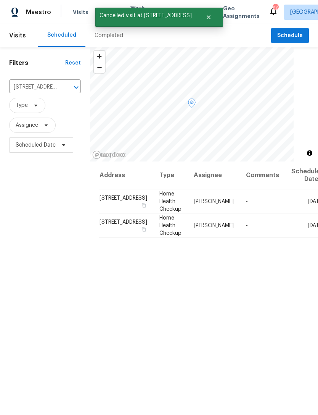
click at [0, 0] on icon at bounding box center [0, 0] width 0 height 0
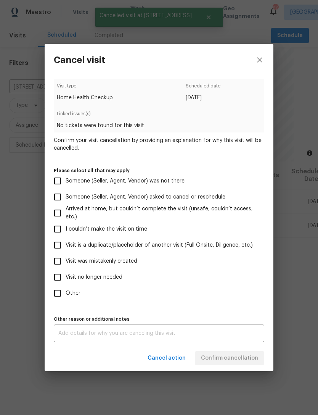
click at [63, 278] on input "Visit no longer needed" at bounding box center [58, 277] width 16 height 16
checkbox input "true"
click at [148, 330] on div "x Other reason or additional notes" at bounding box center [159, 333] width 211 height 18
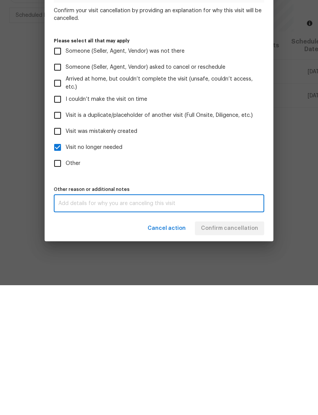
click at [159, 330] on textarea at bounding box center [158, 332] width 201 height 5
paste textarea "House under resale"
click at [226, 330] on textarea "House under resale" at bounding box center [158, 332] width 201 height 5
type textarea "House under resale"
click at [227, 345] on div "Cancel action Confirm cancellation" at bounding box center [159, 358] width 229 height 26
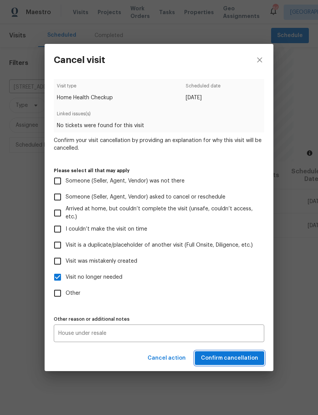
click at [235, 354] on span "Confirm cancellation" at bounding box center [229, 358] width 57 height 10
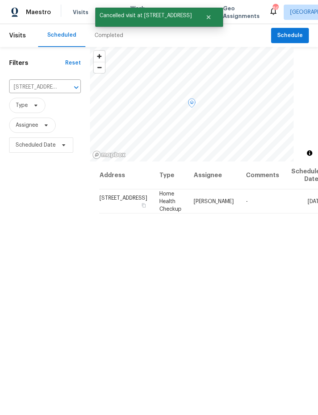
click at [0, 0] on icon at bounding box center [0, 0] width 0 height 0
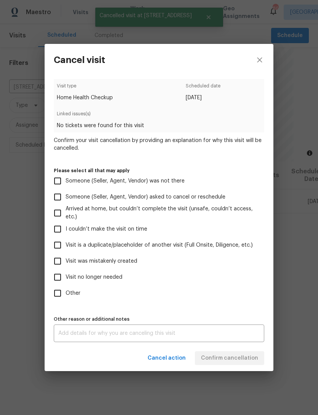
click at [64, 280] on input "Visit no longer needed" at bounding box center [58, 277] width 16 height 16
checkbox input "true"
click at [164, 334] on textarea at bounding box center [158, 332] width 201 height 5
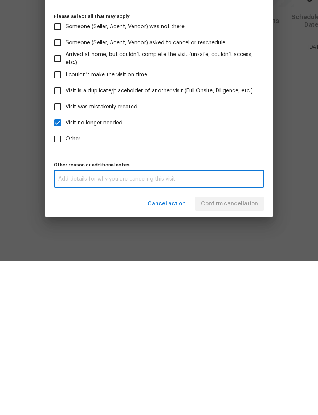
scroll to position [24, 0]
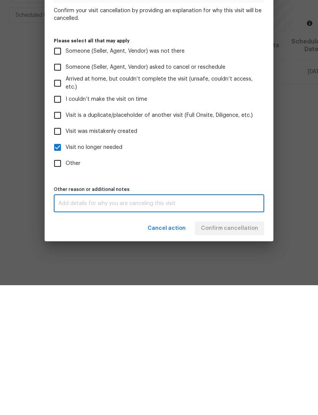
click at [96, 330] on textarea at bounding box center [158, 332] width 201 height 5
paste textarea "House under resale"
click at [231, 330] on textarea "House under resale" at bounding box center [158, 332] width 201 height 5
type textarea "House under resale"
click at [243, 345] on div "Cancel action Confirm cancellation" at bounding box center [159, 358] width 229 height 26
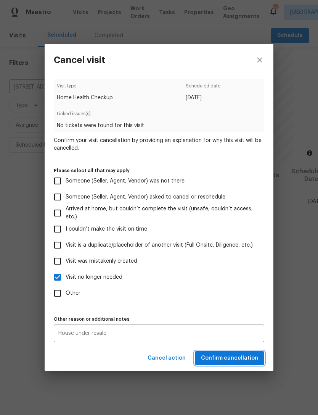
click at [242, 356] on span "Confirm cancellation" at bounding box center [229, 358] width 57 height 10
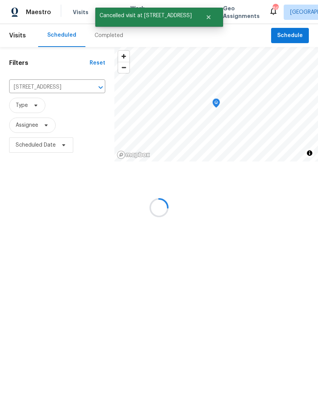
scroll to position [0, 0]
